Goal: Navigation & Orientation: Understand site structure

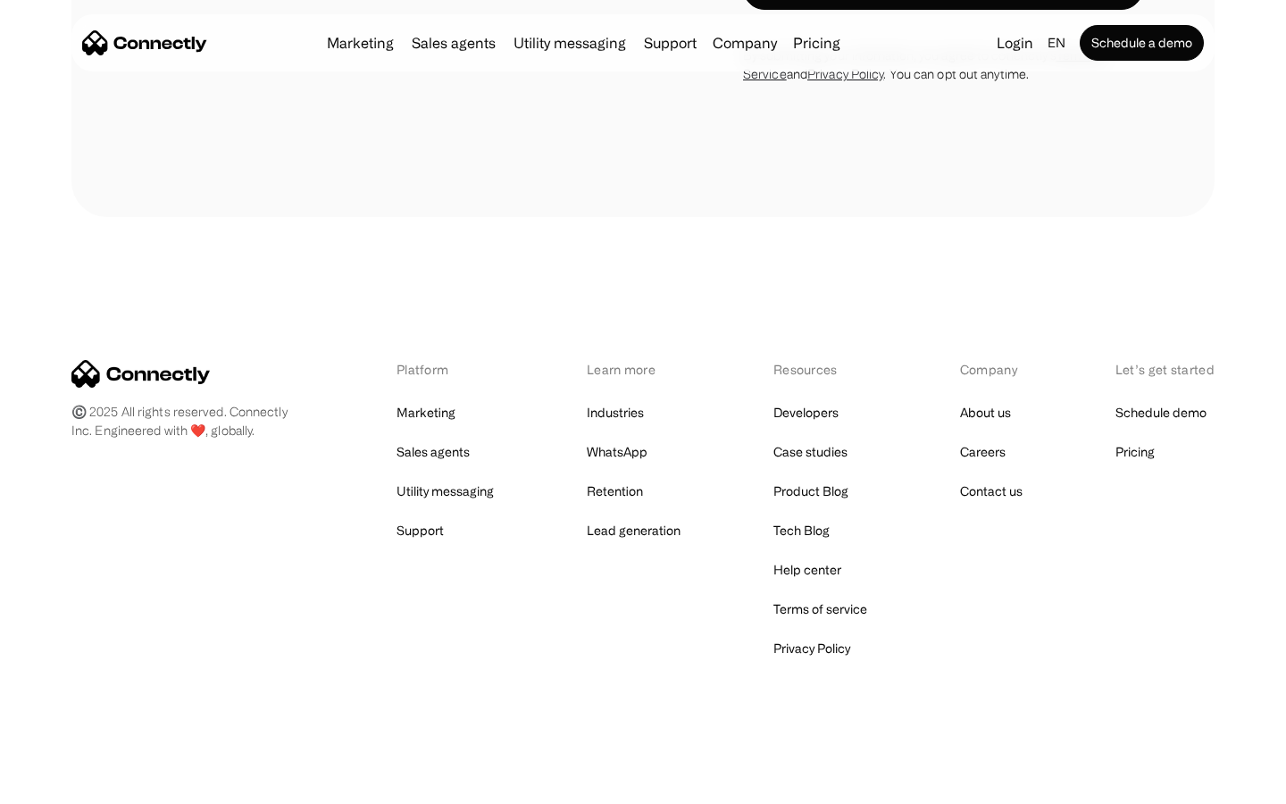
scroll to position [7009, 0]
